Goal: Navigation & Orientation: Find specific page/section

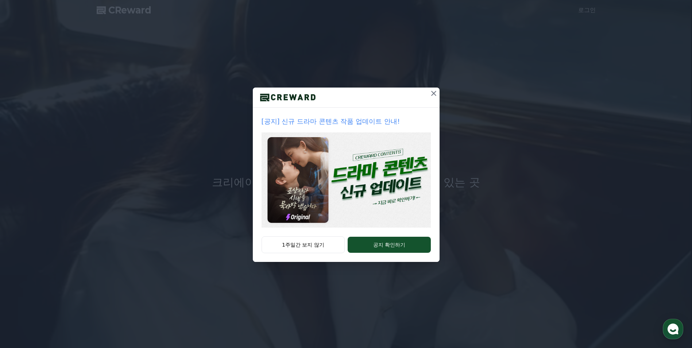
click at [433, 95] on icon at bounding box center [433, 93] width 9 height 9
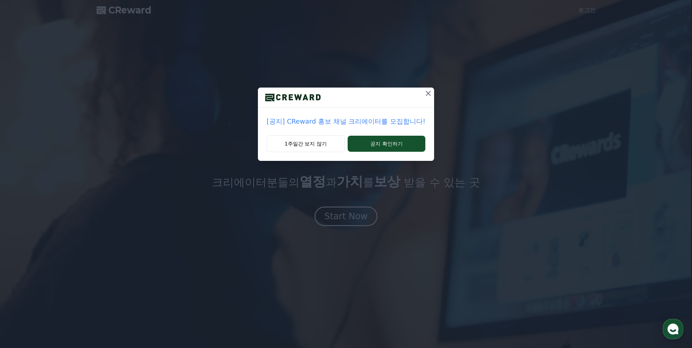
click at [428, 93] on icon at bounding box center [428, 93] width 9 height 9
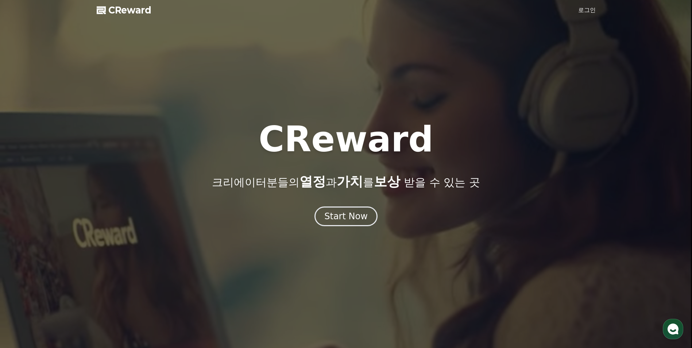
click at [591, 12] on link "로그인" at bounding box center [587, 10] width 18 height 9
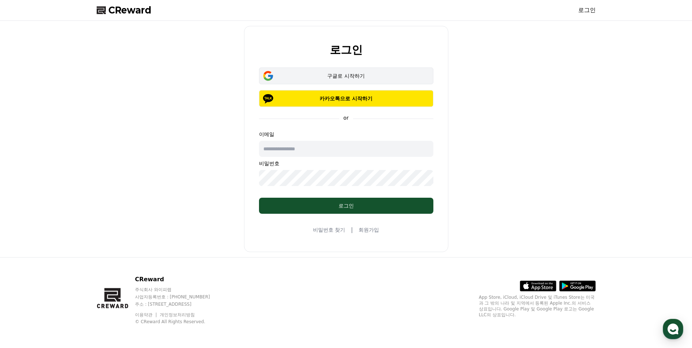
click at [294, 81] on button "구글로 시작하기" at bounding box center [346, 75] width 174 height 17
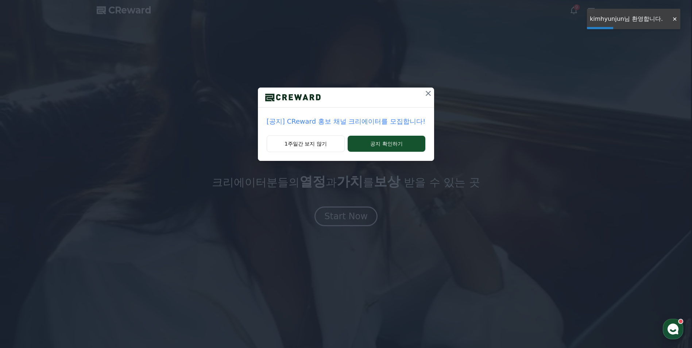
click at [426, 94] on icon at bounding box center [428, 93] width 5 height 5
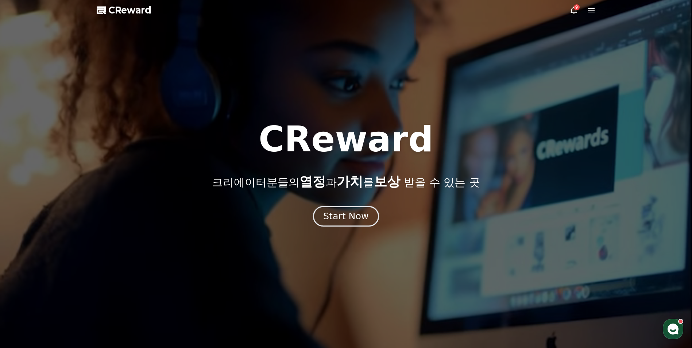
click at [361, 215] on div "Start Now" at bounding box center [345, 216] width 45 height 12
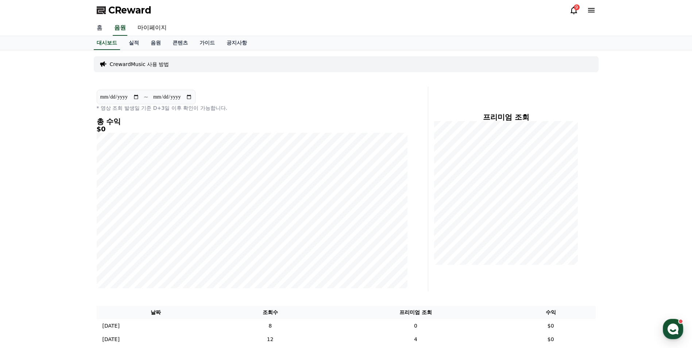
click at [101, 31] on link "홈" at bounding box center [100, 27] width 18 height 15
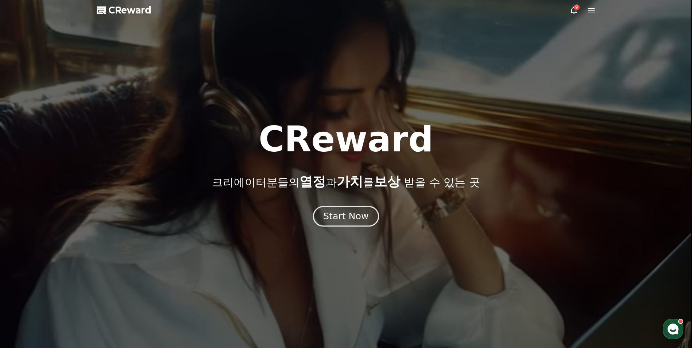
click at [342, 216] on div "Start Now" at bounding box center [345, 216] width 45 height 12
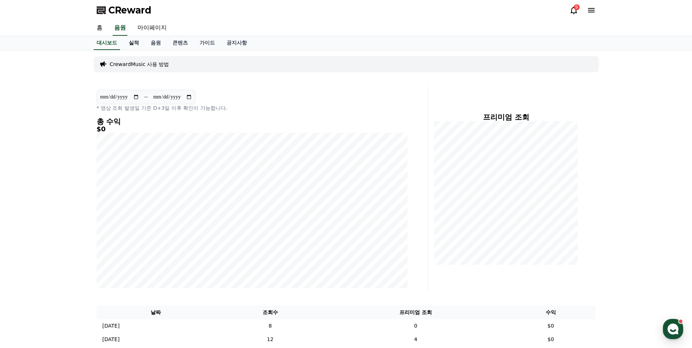
click at [133, 41] on link "실적" at bounding box center [134, 43] width 22 height 14
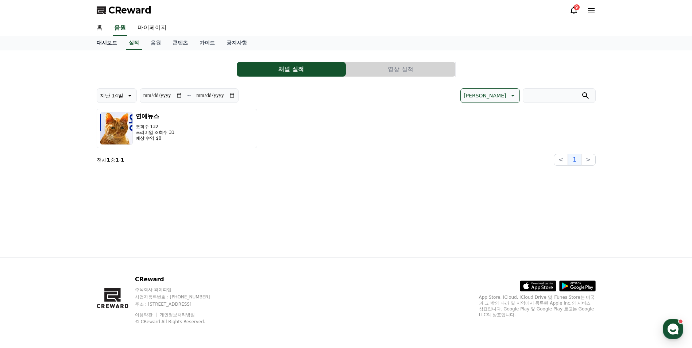
click at [108, 45] on link "대시보드" at bounding box center [107, 43] width 32 height 14
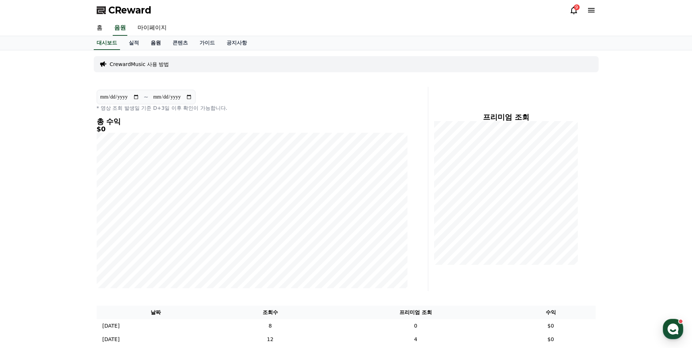
click at [155, 41] on link "음원" at bounding box center [156, 43] width 22 height 14
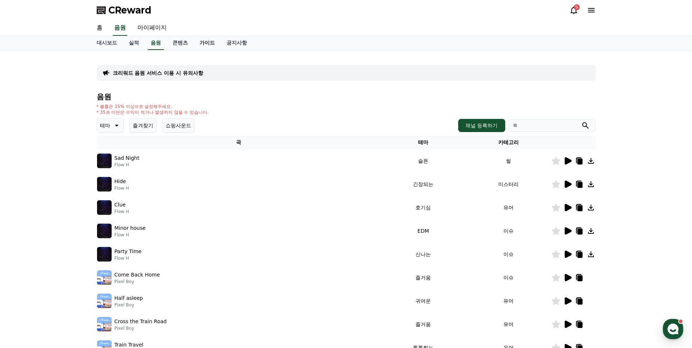
click at [210, 43] on link "가이드" at bounding box center [207, 43] width 27 height 14
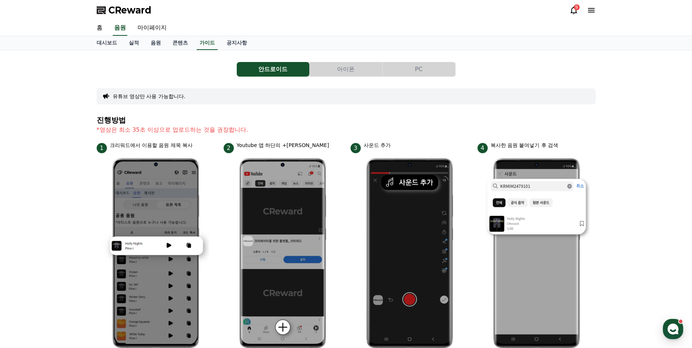
click at [416, 66] on button "PC" at bounding box center [419, 69] width 73 height 15
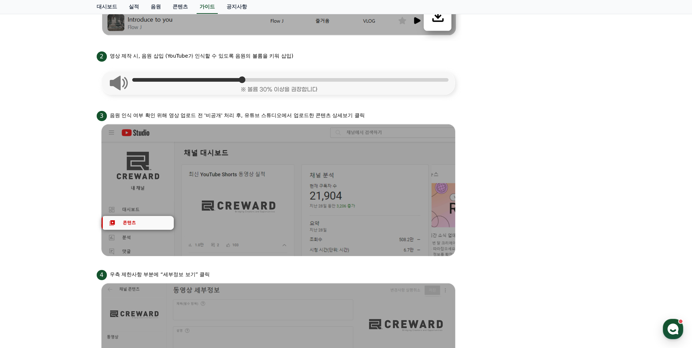
scroll to position [182, 0]
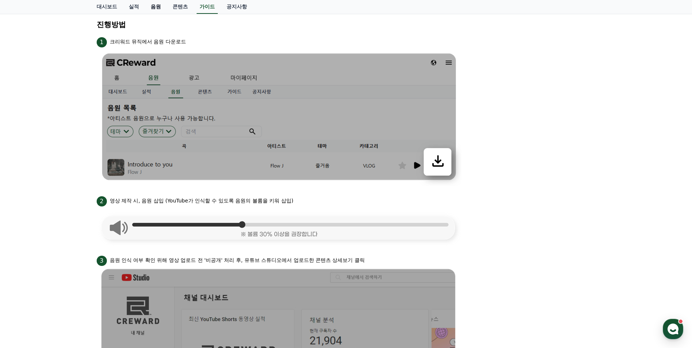
click at [154, 4] on link "음원" at bounding box center [156, 7] width 22 height 14
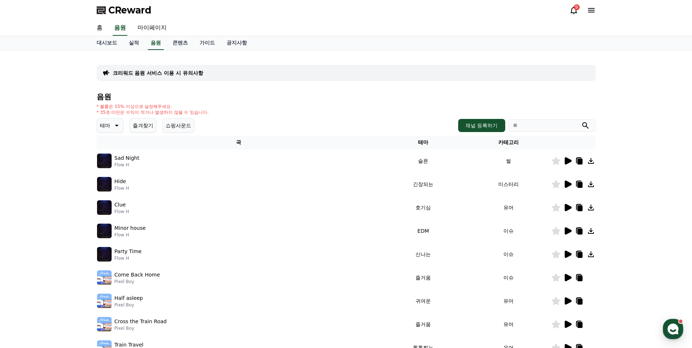
click at [568, 231] on icon at bounding box center [568, 230] width 7 height 7
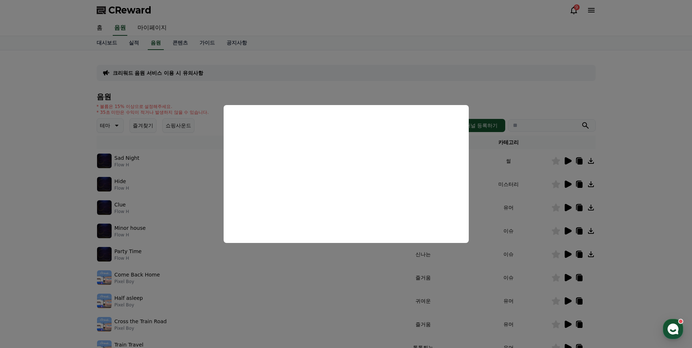
click at [402, 282] on button "close modal" at bounding box center [346, 174] width 692 height 348
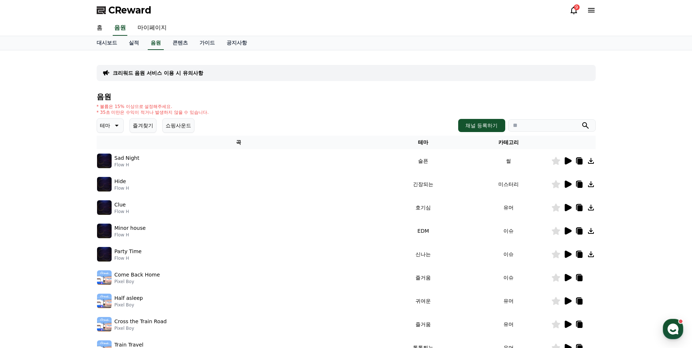
click at [590, 232] on icon at bounding box center [591, 231] width 9 height 9
